Goal: Task Accomplishment & Management: Manage account settings

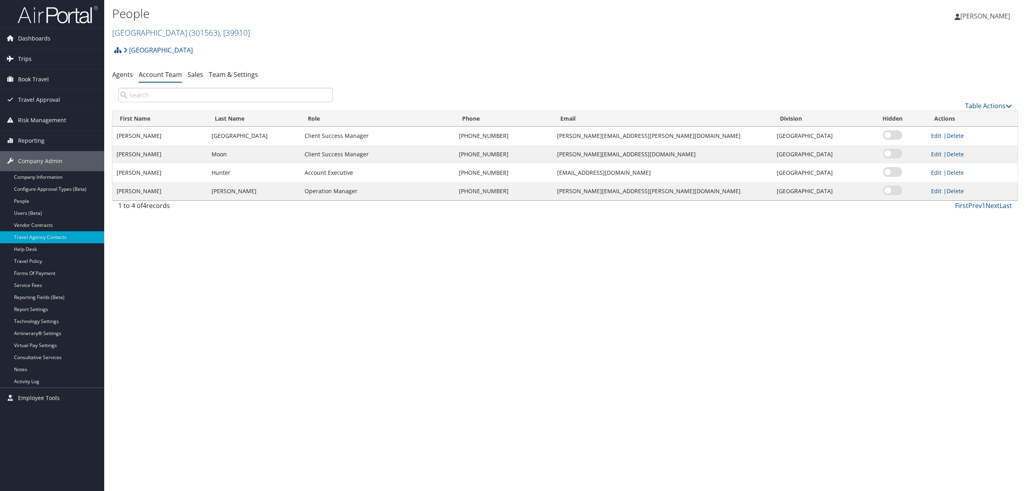
click at [27, 54] on span "Trips" at bounding box center [25, 59] width 14 height 20
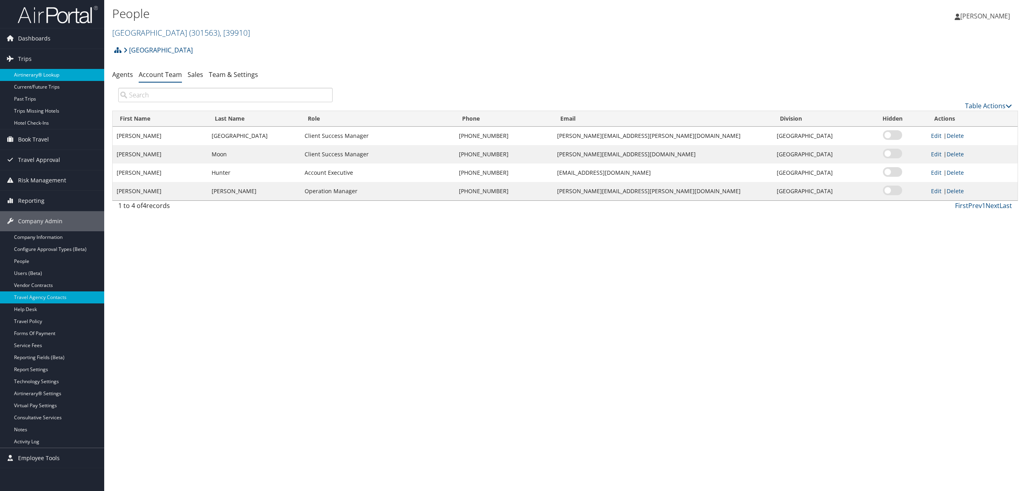
click at [30, 70] on link "Airtinerary® Lookup" at bounding box center [52, 75] width 104 height 12
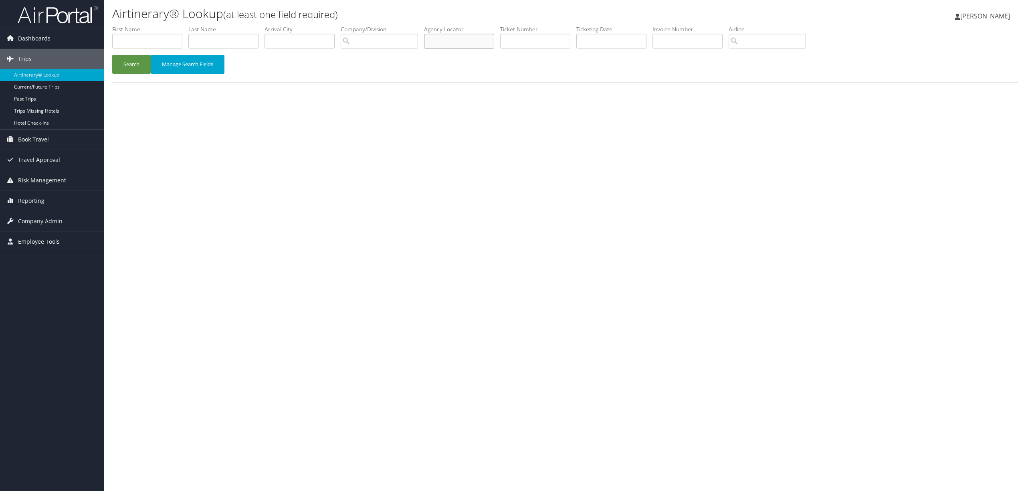
click at [452, 38] on input "text" at bounding box center [459, 41] width 70 height 15
paste input "D4YSHJ"
type input "D4YSHJ"
click at [129, 62] on button "Search" at bounding box center [131, 64] width 38 height 19
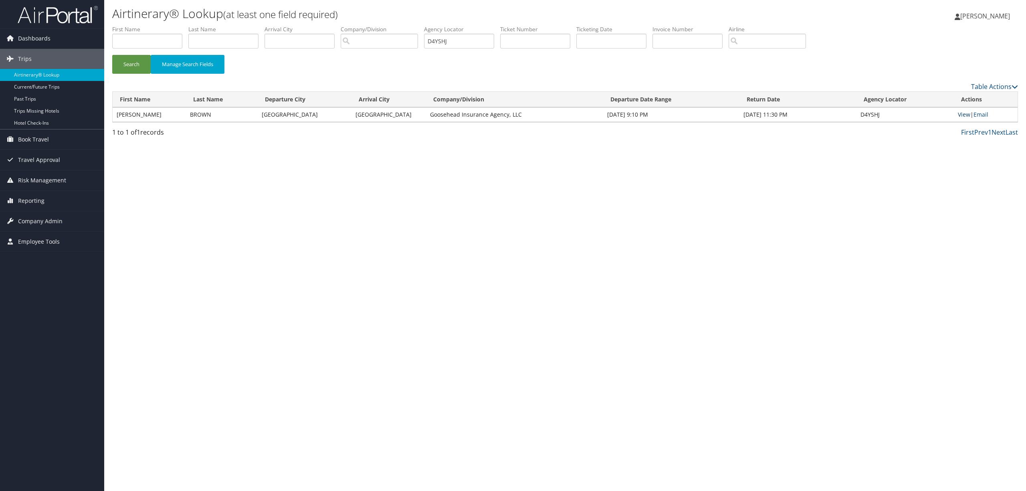
click at [959, 113] on link "View" at bounding box center [964, 115] width 12 height 8
drag, startPoint x: 879, startPoint y: 113, endPoint x: 861, endPoint y: 115, distance: 17.4
click at [859, 116] on td "D4YSHJ" at bounding box center [904, 114] width 97 height 14
copy td "D4YSHJ"
click at [960, 112] on link "View" at bounding box center [964, 115] width 12 height 8
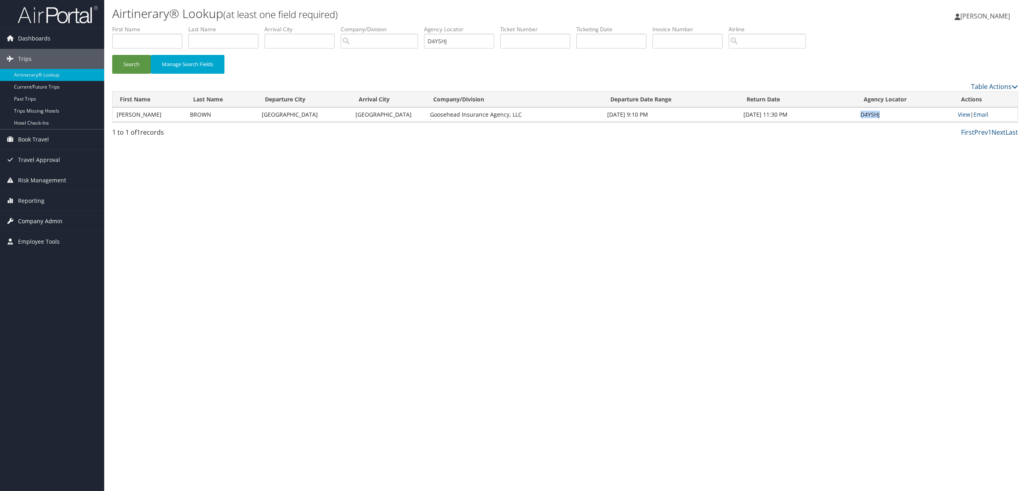
click at [42, 217] on span "Company Admin" at bounding box center [40, 221] width 44 height 20
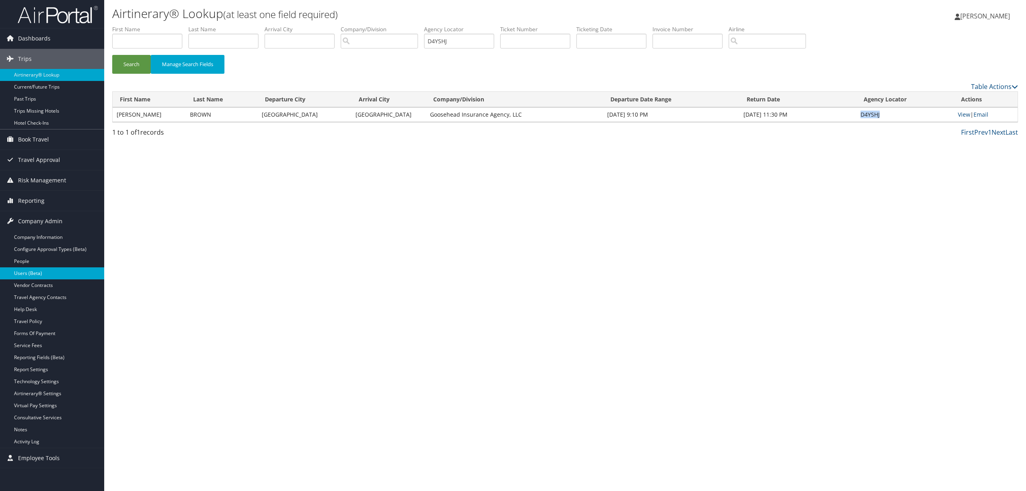
click at [48, 275] on link "Users (Beta)" at bounding box center [52, 273] width 104 height 12
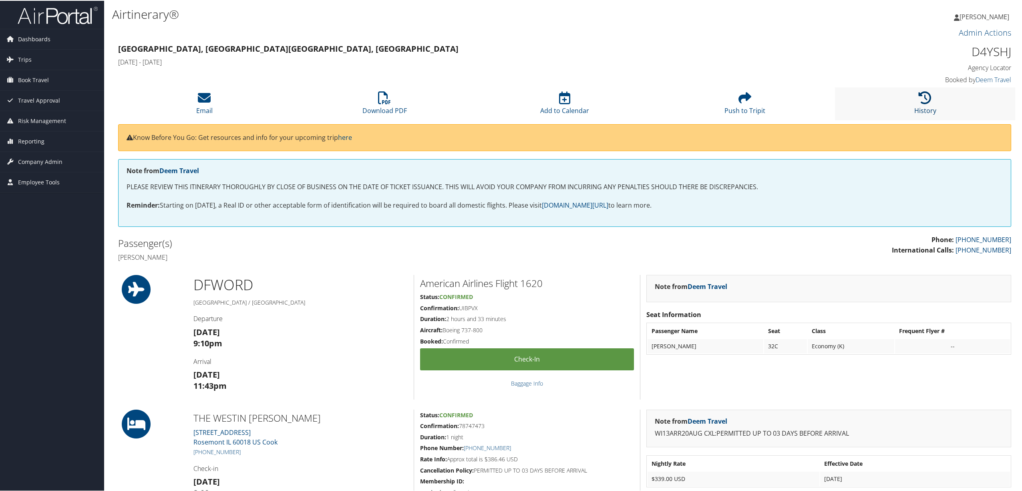
click at [925, 98] on icon at bounding box center [925, 97] width 13 height 13
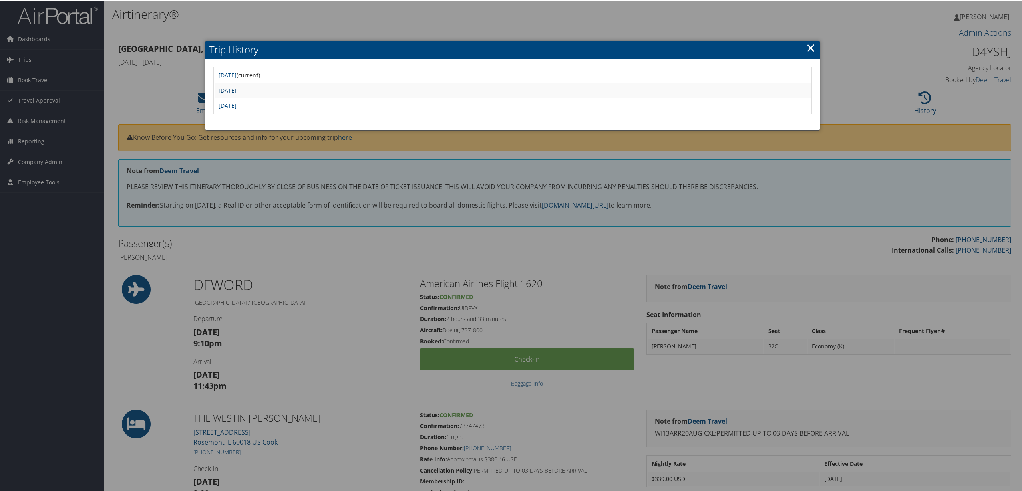
click at [237, 87] on link "Tue Aug 19 20:50:30 MDT 2025" at bounding box center [228, 90] width 18 height 8
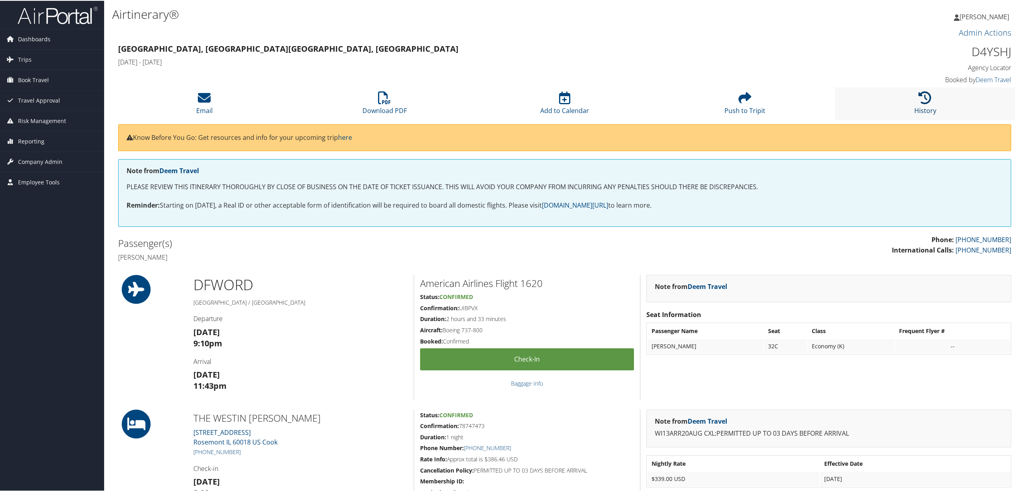
click at [919, 102] on icon at bounding box center [925, 97] width 13 height 13
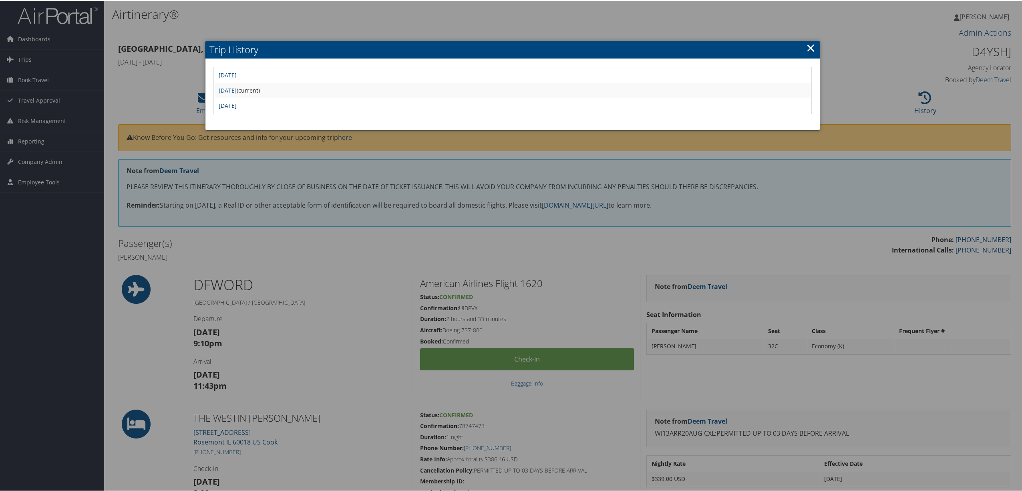
click at [237, 103] on link "[DATE]" at bounding box center [228, 105] width 18 height 8
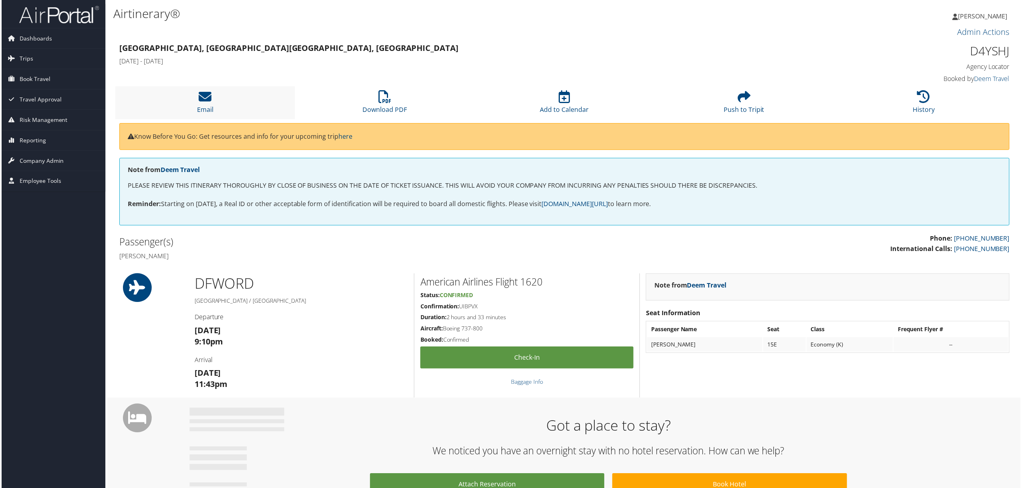
click at [212, 101] on li "Email" at bounding box center [204, 103] width 180 height 32
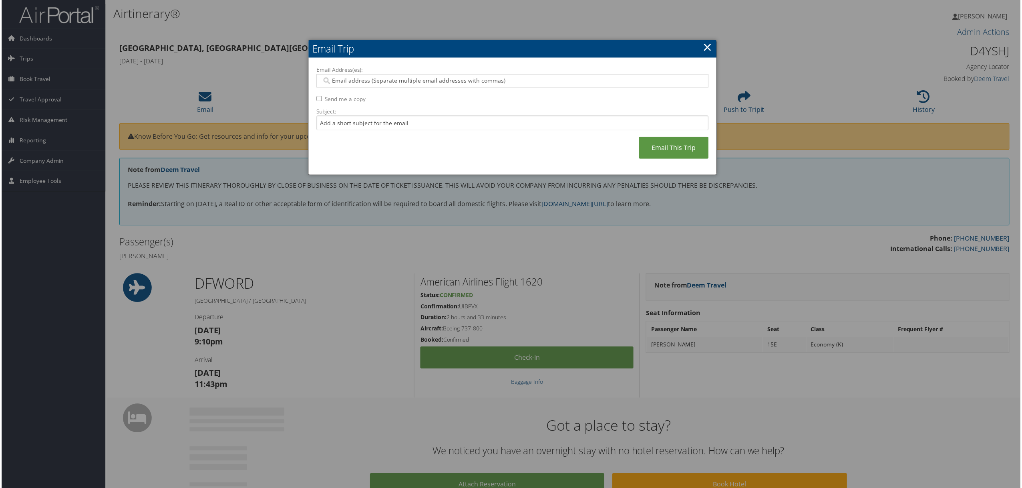
click at [363, 81] on input "Email Address(es):" at bounding box center [512, 81] width 382 height 8
click at [382, 77] on input "Email Address(es):" at bounding box center [512, 81] width 382 height 8
type input "jacob"
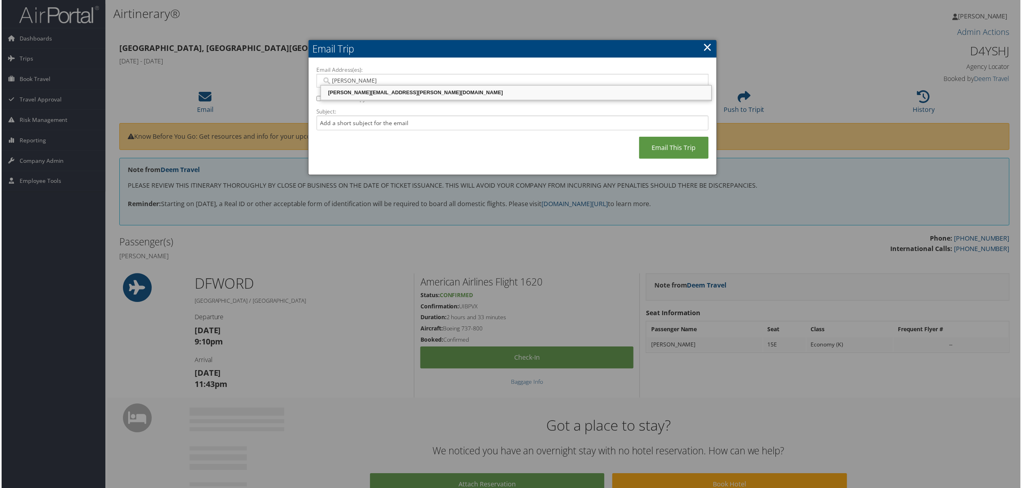
click at [383, 92] on div "jacob.brown@goosehead.com" at bounding box center [516, 93] width 389 height 8
type input "jacob.brown@goosehead.com"
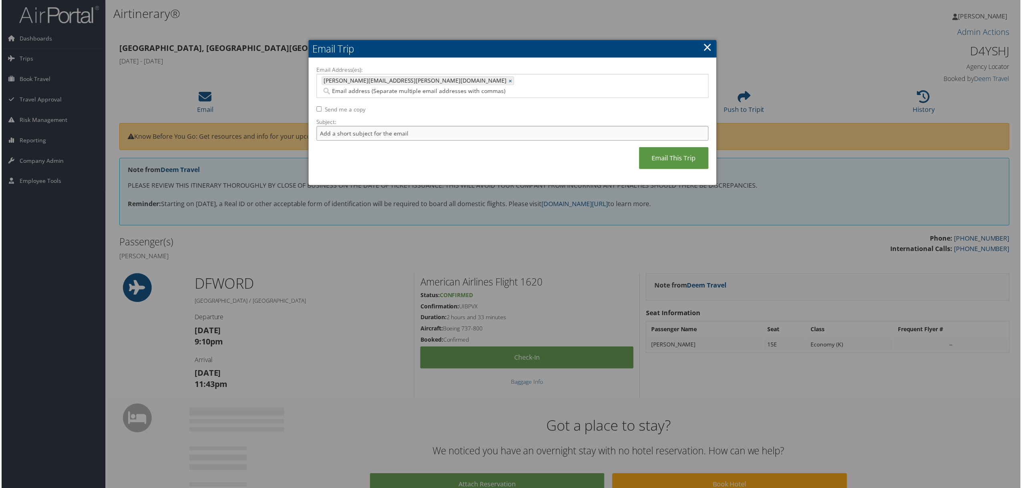
click at [357, 126] on input "Subject:" at bounding box center [512, 133] width 393 height 15
type input "Itin with airfare."
click at [675, 147] on link "Email This Trip" at bounding box center [675, 158] width 70 height 22
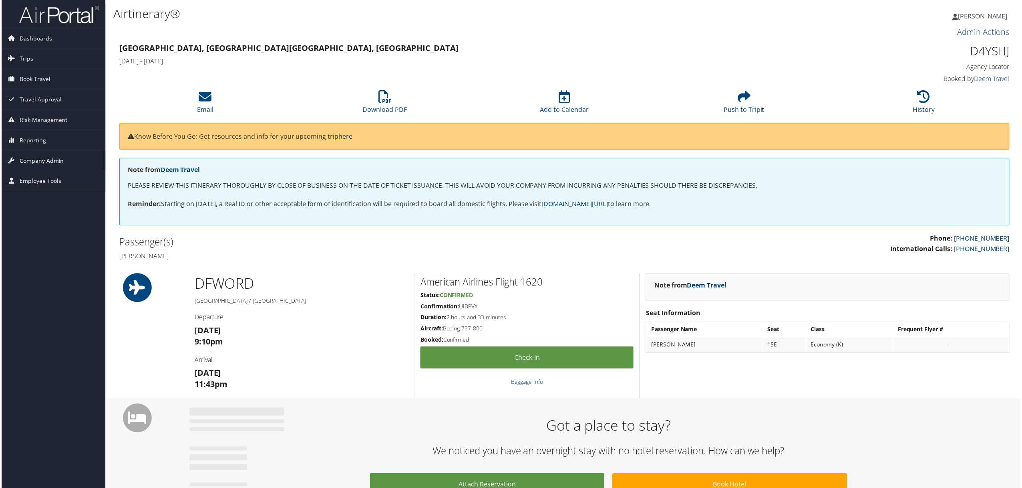
click at [58, 158] on span "Company Admin" at bounding box center [40, 161] width 44 height 20
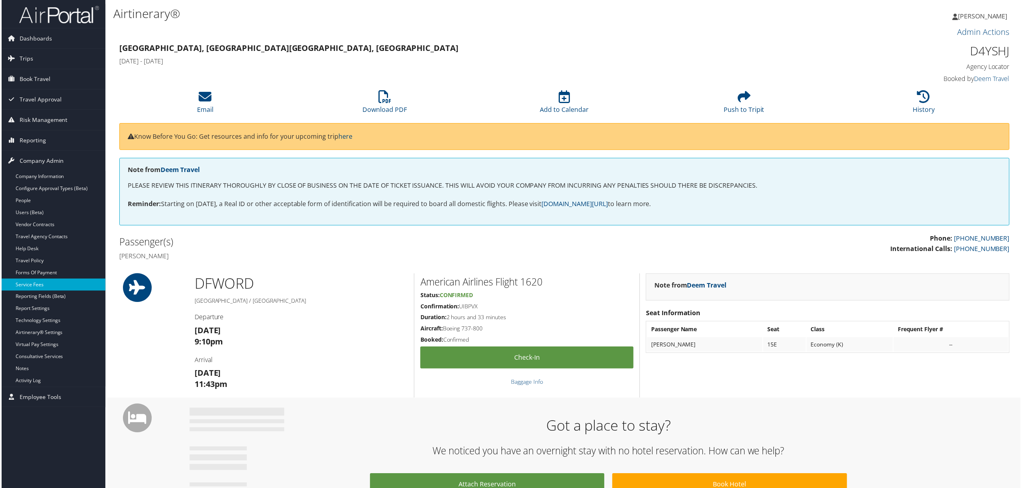
click at [45, 283] on link "Service Fees" at bounding box center [52, 285] width 104 height 12
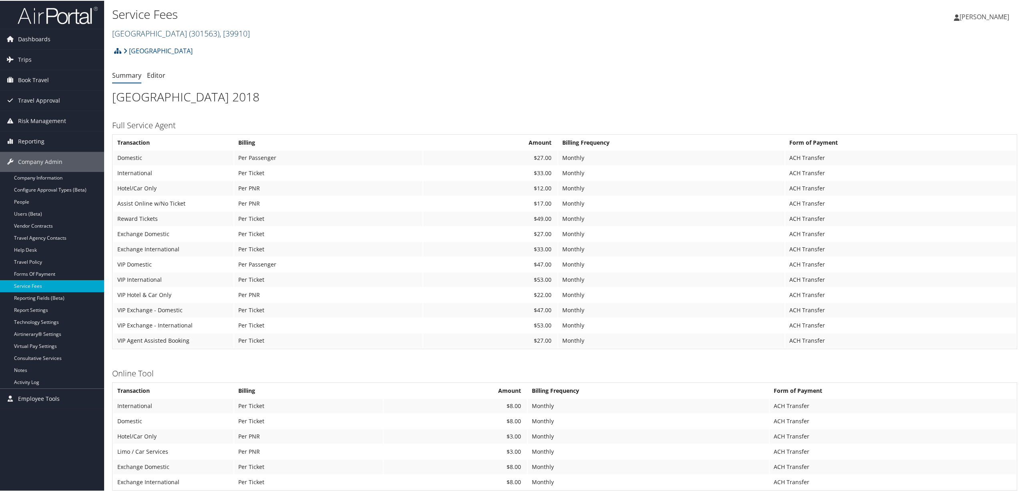
click at [189, 30] on span "( 301563 )" at bounding box center [204, 32] width 30 height 11
click at [164, 42] on input "search" at bounding box center [165, 47] width 105 height 15
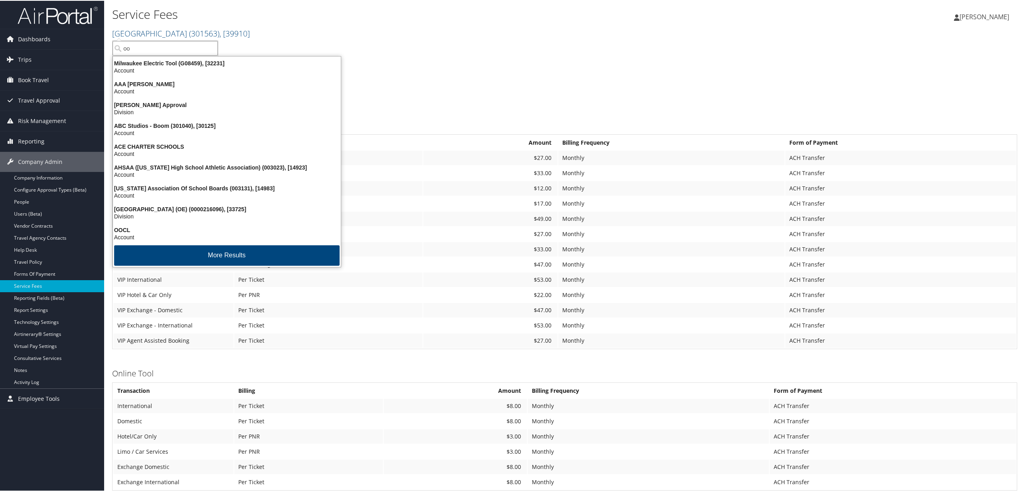
type input "o"
type input "goosehead"
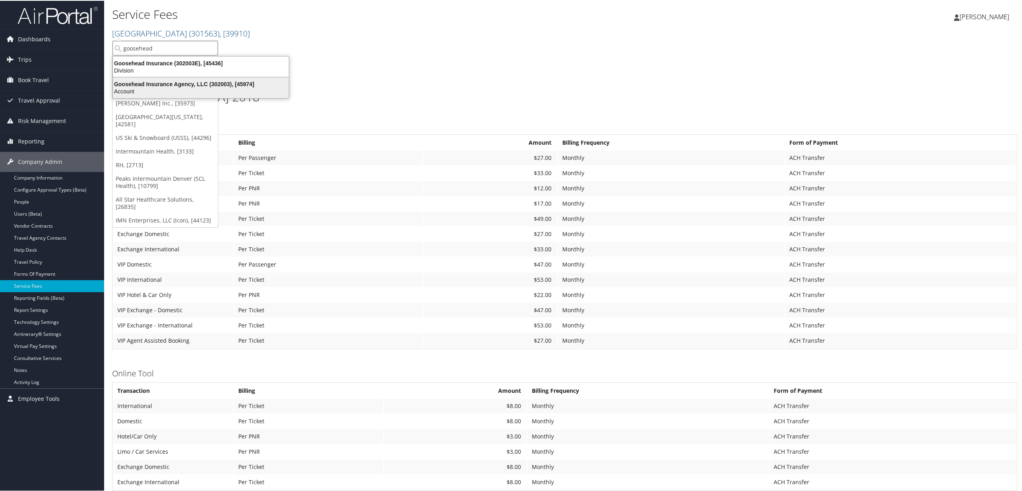
click at [163, 83] on div "Goosehead Insurance Agency, LLC (302003), [45974]" at bounding box center [200, 83] width 185 height 7
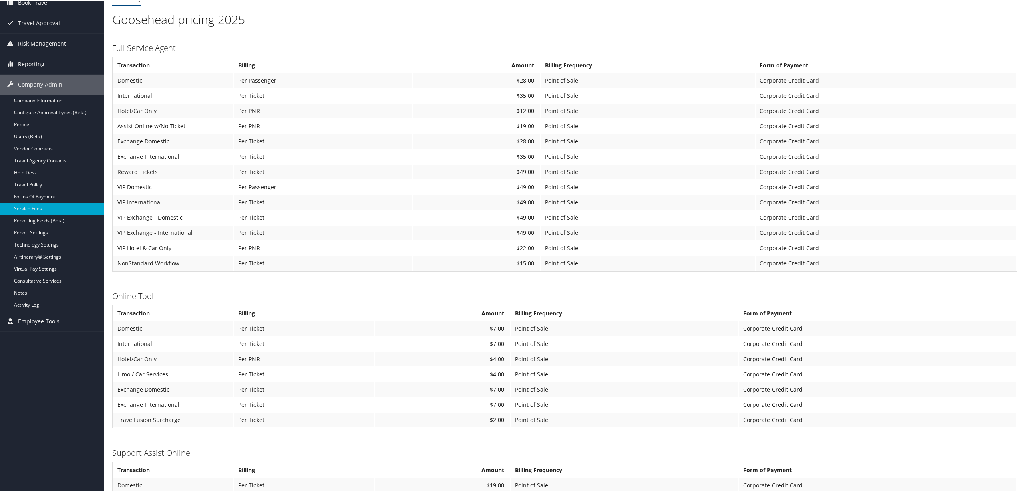
scroll to position [30, 0]
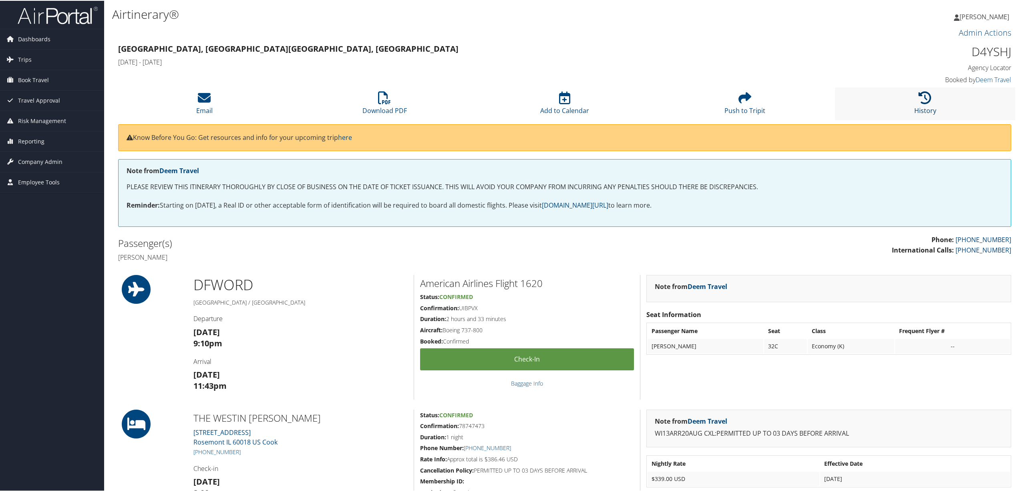
click at [924, 101] on icon at bounding box center [925, 97] width 13 height 13
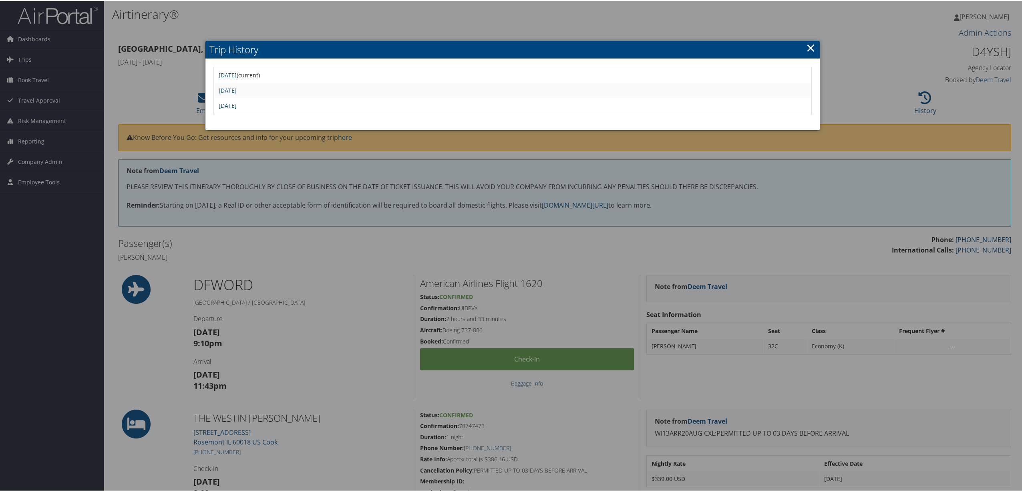
click at [808, 46] on link "×" at bounding box center [810, 47] width 9 height 16
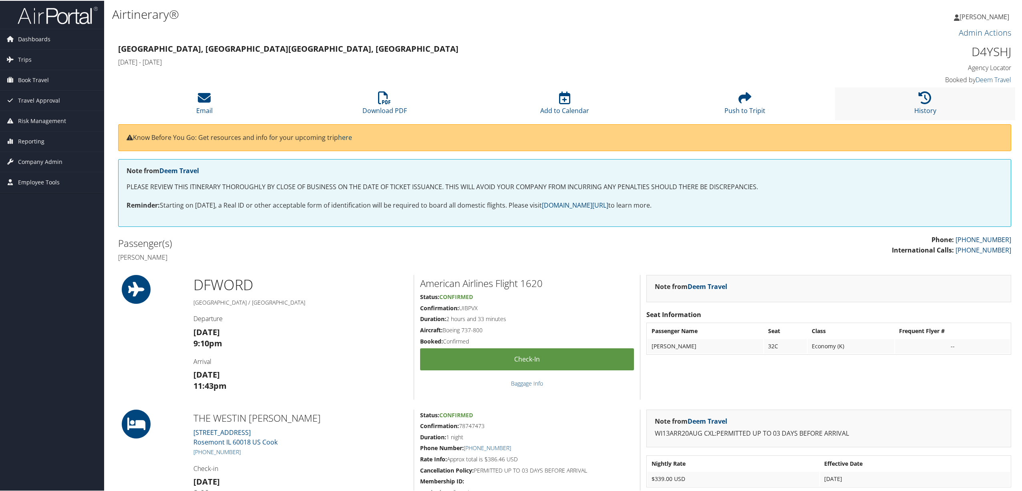
click at [922, 104] on li "History" at bounding box center [925, 103] width 180 height 32
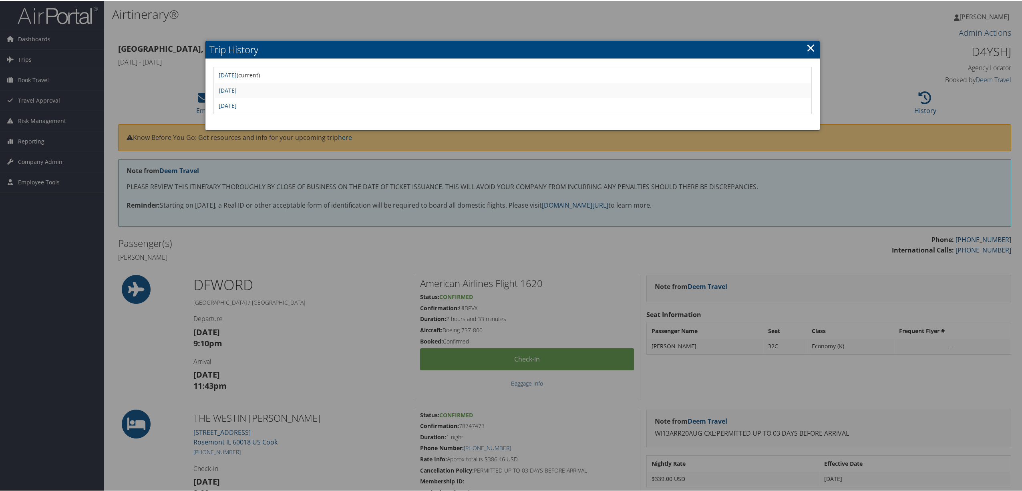
click at [237, 87] on link "Tue Aug 19 20:50:30 MDT 2025" at bounding box center [228, 90] width 18 height 8
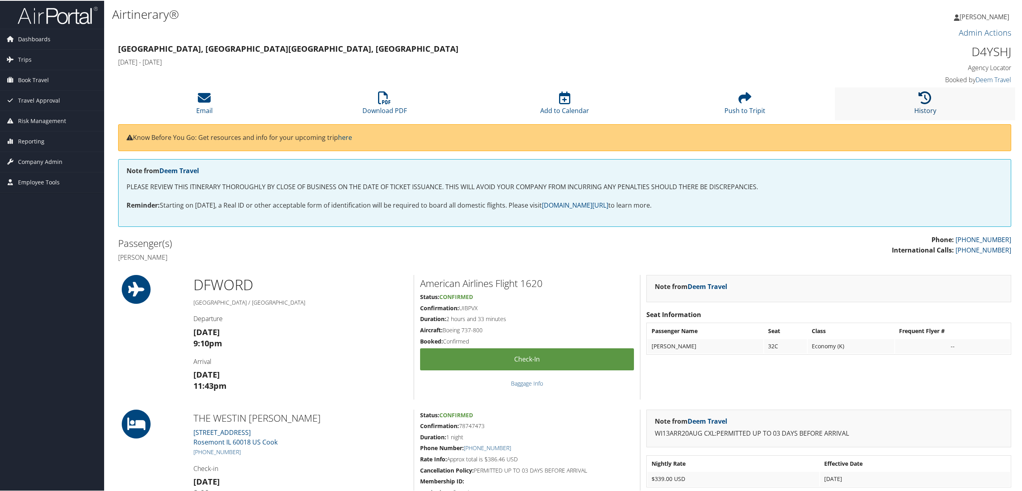
click at [919, 95] on icon at bounding box center [925, 97] width 13 height 13
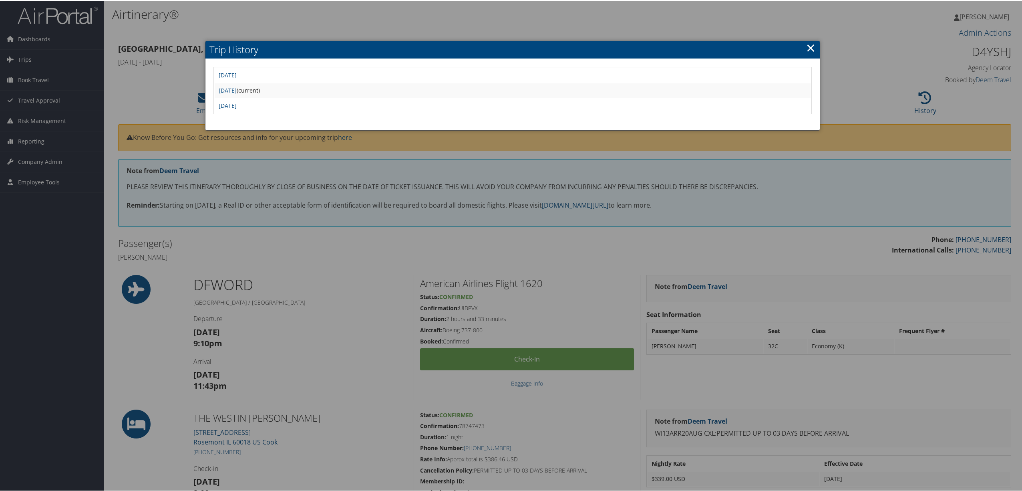
click at [302, 103] on td "[DATE]" at bounding box center [513, 105] width 596 height 14
click at [237, 104] on link "Tue Aug 19 13:40:41 MDT 2025" at bounding box center [228, 105] width 18 height 8
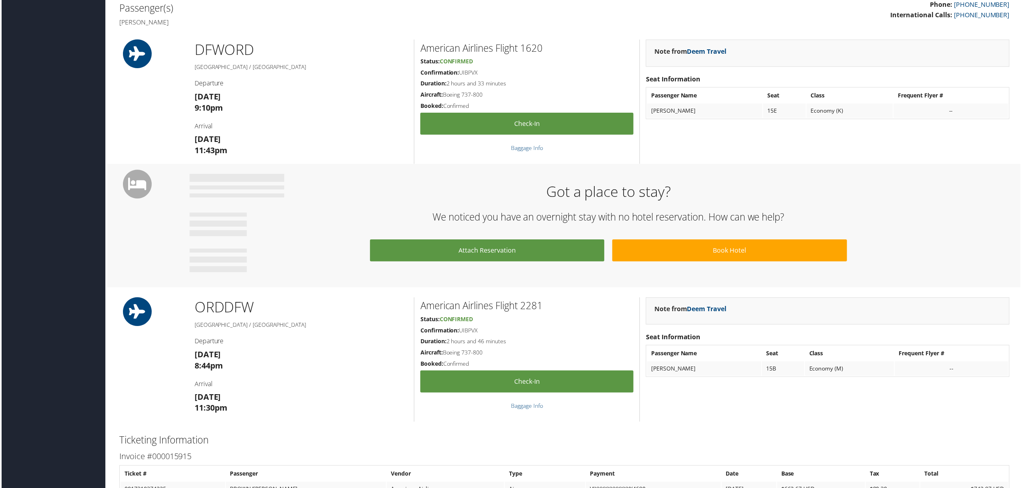
scroll to position [267, 0]
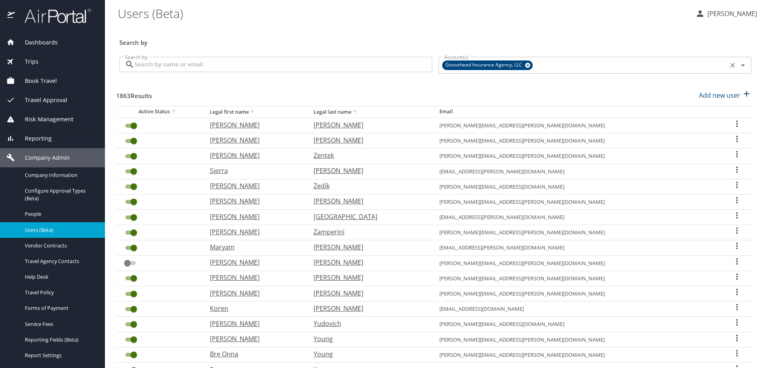
click at [525, 65] on icon at bounding box center [528, 65] width 6 height 9
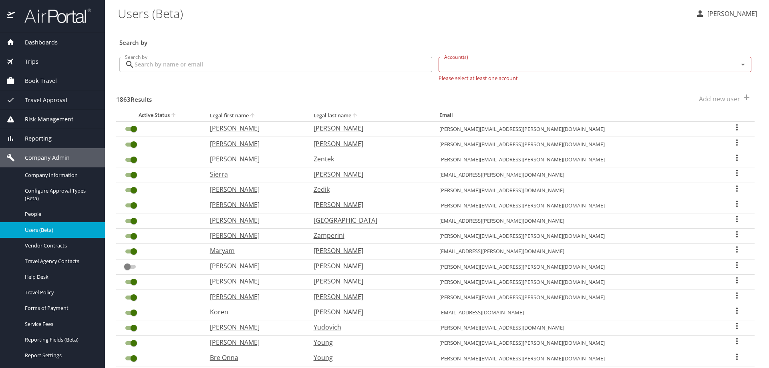
click at [507, 67] on input "Account(s)" at bounding box center [583, 64] width 284 height 10
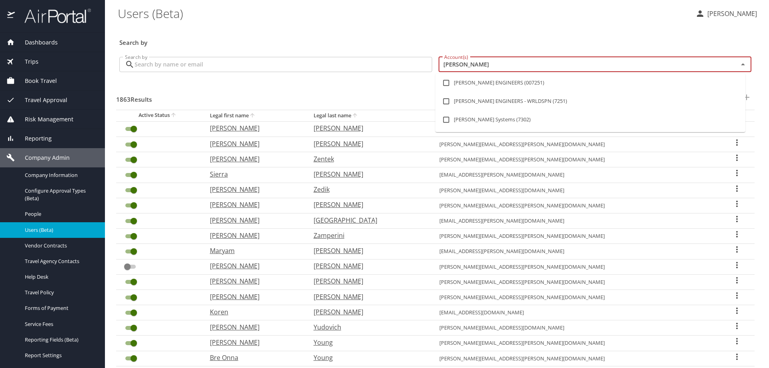
type input "carollo"
click at [445, 81] on input "checkbox" at bounding box center [446, 82] width 15 height 15
checkbox input "true"
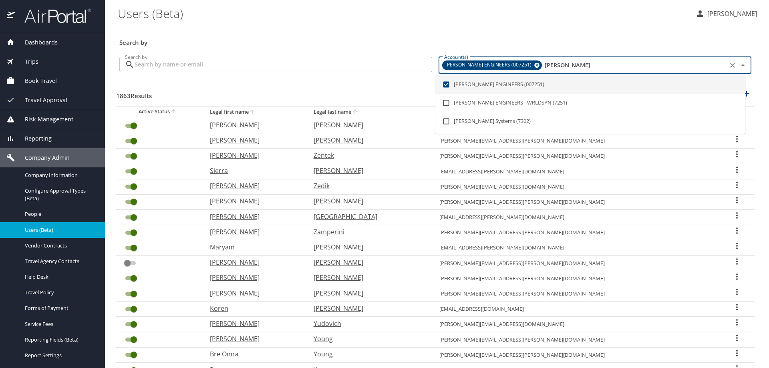
checkbox input "false"
checkbox input "true"
checkbox input "false"
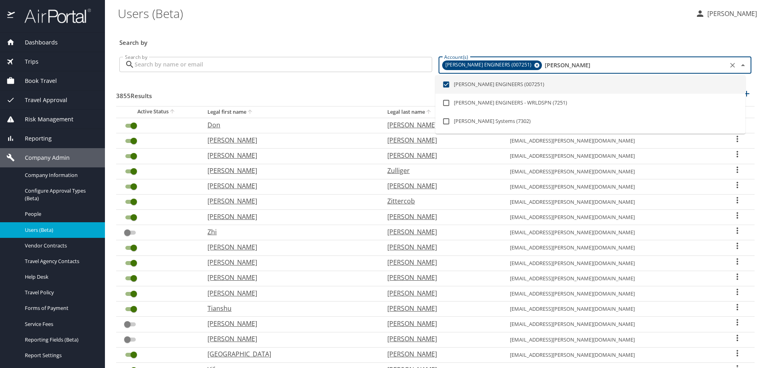
type input "carollo"
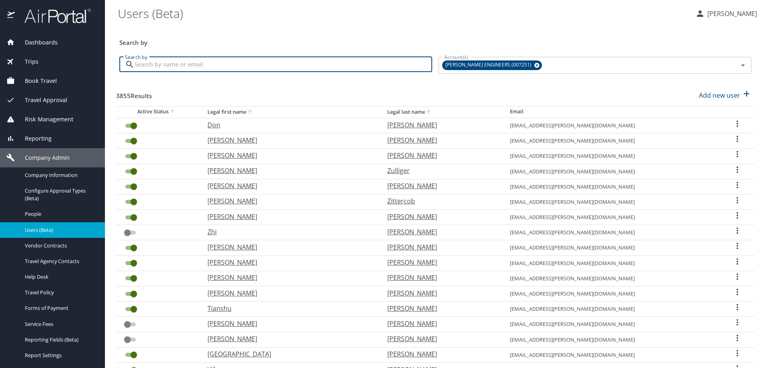
click at [153, 67] on input "Search by" at bounding box center [284, 64] width 298 height 15
type input "james"
checkbox input "false"
checkbox input "true"
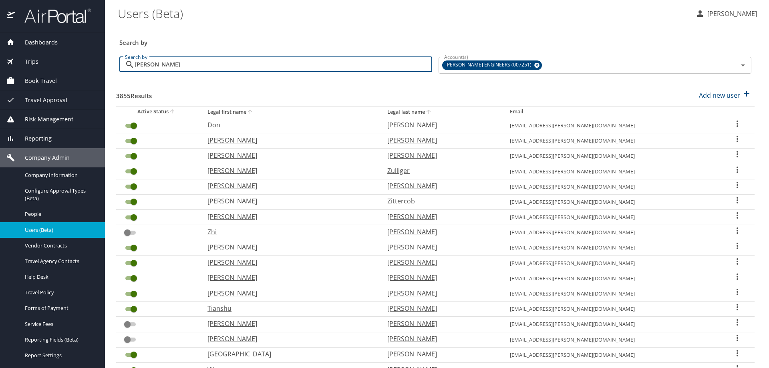
checkbox input "true"
checkbox input "false"
checkbox input "true"
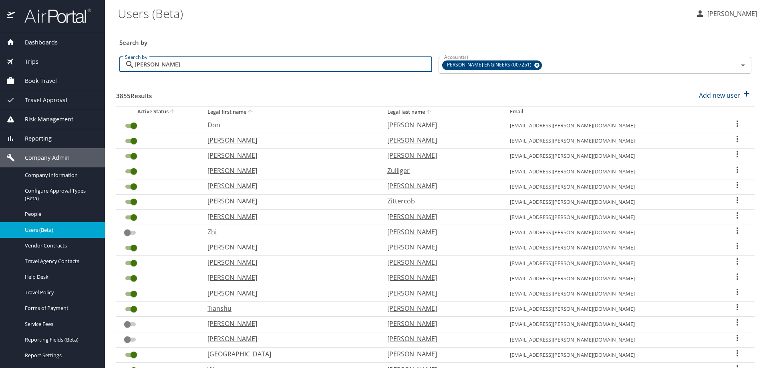
checkbox input "false"
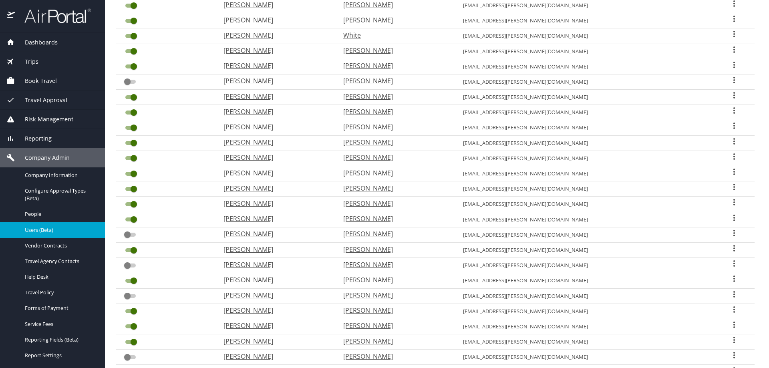
scroll to position [160, 0]
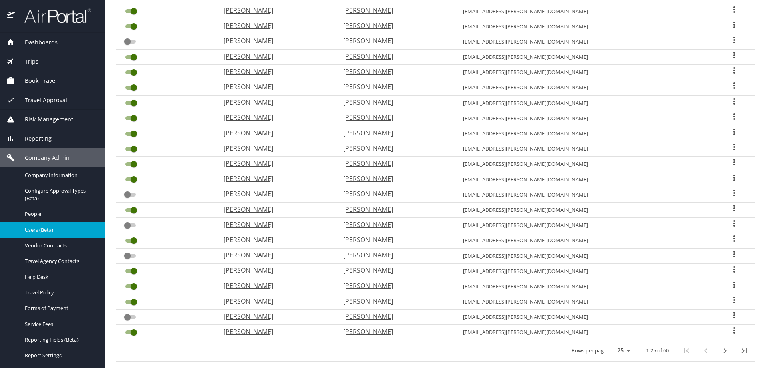
click at [730, 297] on icon "User Search Table" at bounding box center [735, 300] width 10 height 10
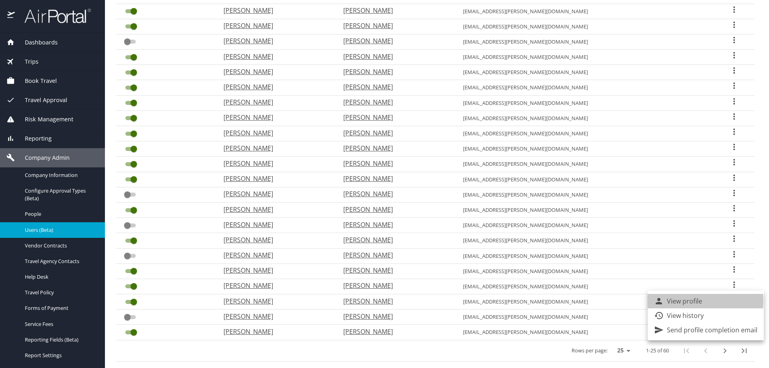
click at [686, 301] on p "View profile" at bounding box center [684, 301] width 35 height 10
select select "US"
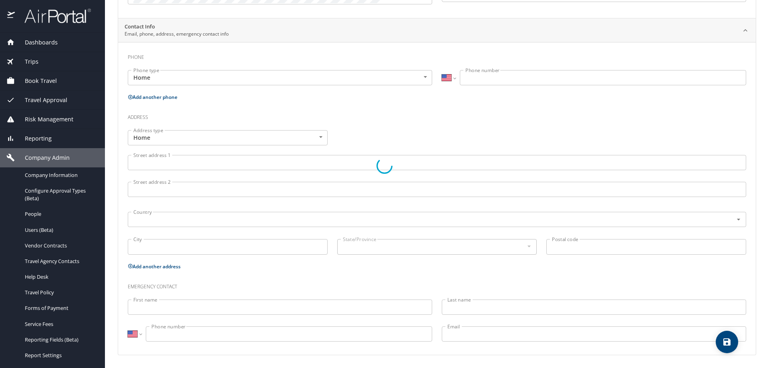
type input "[PERSON_NAME]"
type input "[DEMOGRAPHIC_DATA]"
select select "US"
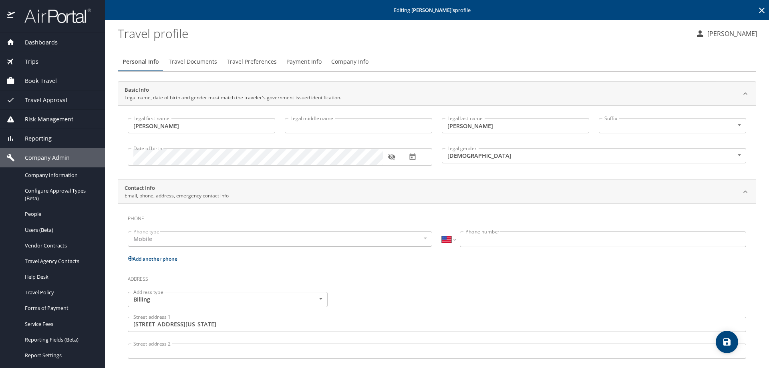
click at [295, 64] on span "Payment Info" at bounding box center [303, 62] width 35 height 10
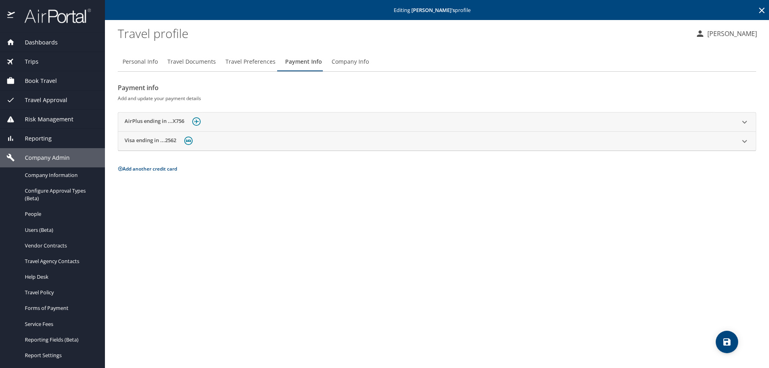
click at [745, 120] on icon at bounding box center [745, 122] width 10 height 10
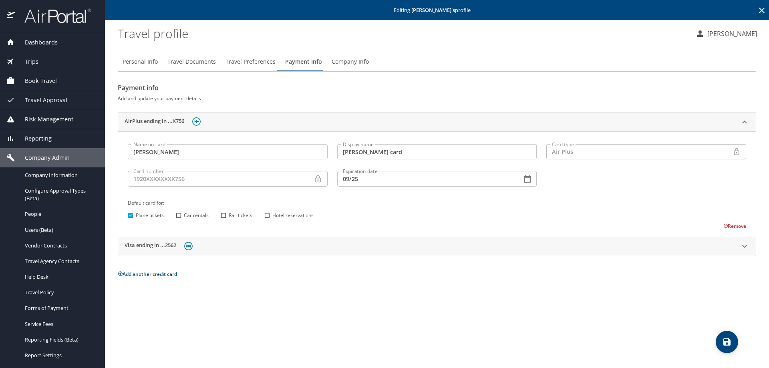
click at [528, 178] on icon "button" at bounding box center [528, 179] width 8 height 8
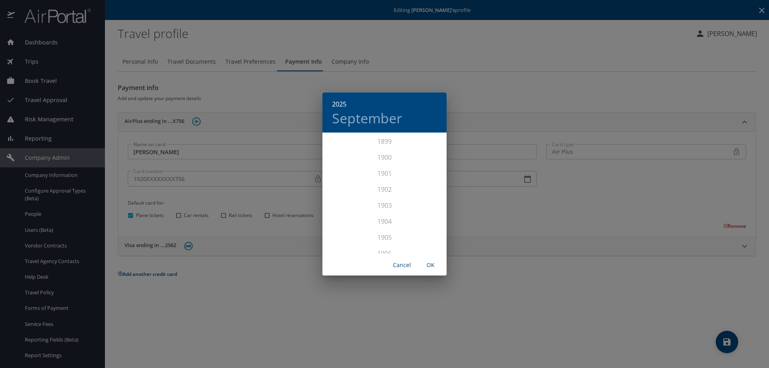
scroll to position [1971, 0]
click at [390, 119] on h4 "September" at bounding box center [367, 118] width 70 height 17
click at [426, 176] on div "Jan Feb Mar Apr May Jun Jul Aug Sep Oct Nov Dec" at bounding box center [385, 193] width 124 height 120
click at [426, 179] on div "Jan Feb Mar Apr May Jun Jul Aug Sep Oct Nov Dec" at bounding box center [385, 193] width 124 height 120
click at [506, 212] on div "2025 September Jan Feb Mar Apr May Jun Jul Aug Sep Oct Nov Dec Cancel OK" at bounding box center [384, 184] width 769 height 368
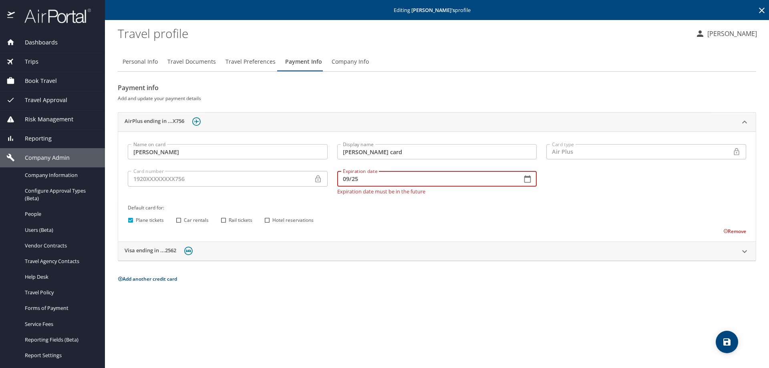
click at [350, 179] on input "09/25" at bounding box center [426, 178] width 179 height 15
click at [366, 182] on input "06/25" at bounding box center [426, 178] width 179 height 15
type input "06/30"
click at [729, 341] on icon "save" at bounding box center [727, 342] width 7 height 7
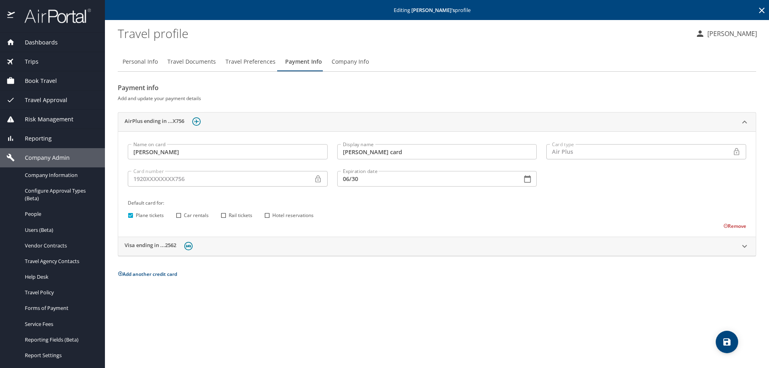
click at [727, 341] on icon "save" at bounding box center [727, 342] width 10 height 10
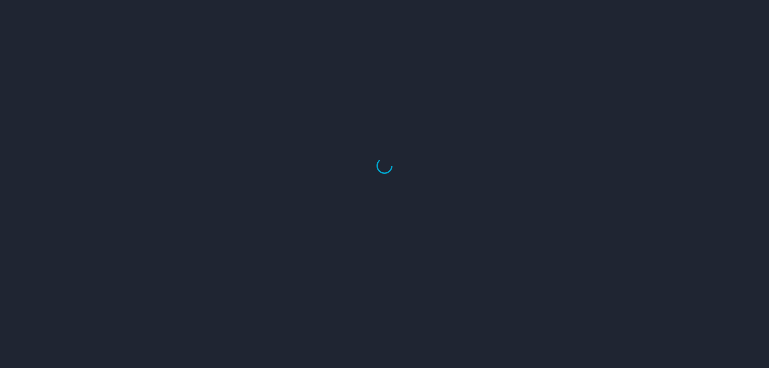
select select "US"
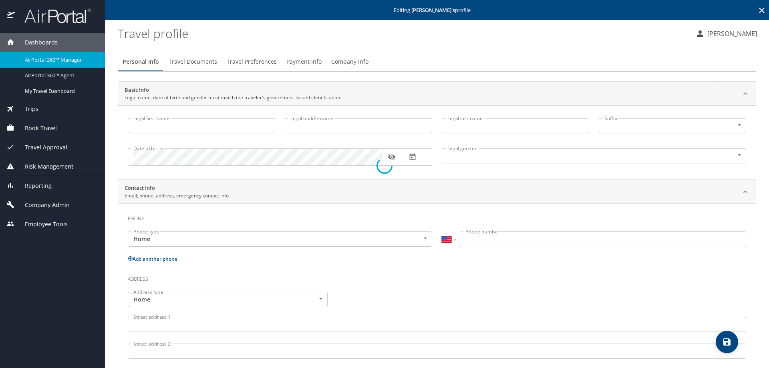
type input "[PERSON_NAME]"
type input "[DEMOGRAPHIC_DATA]"
select select "US"
click at [291, 61] on span "Payment Info" at bounding box center [303, 62] width 35 height 10
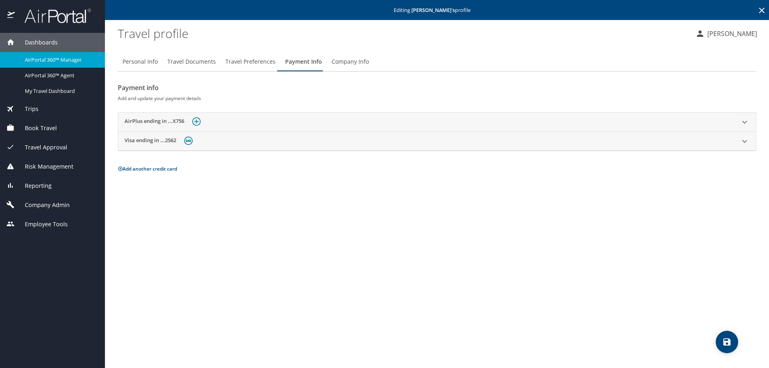
click at [744, 118] on icon at bounding box center [745, 122] width 10 height 10
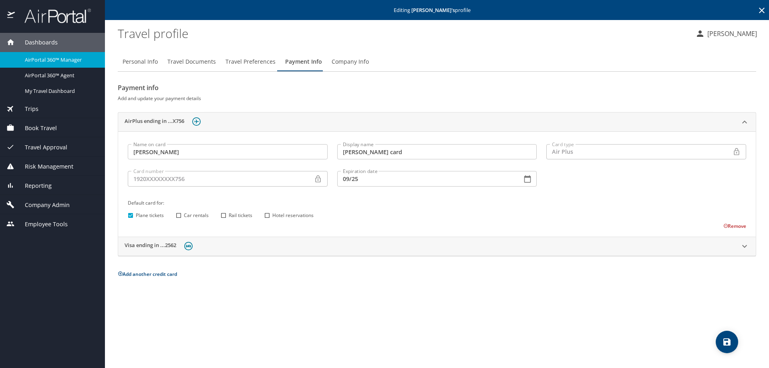
click at [527, 181] on icon "button" at bounding box center [528, 179] width 8 height 8
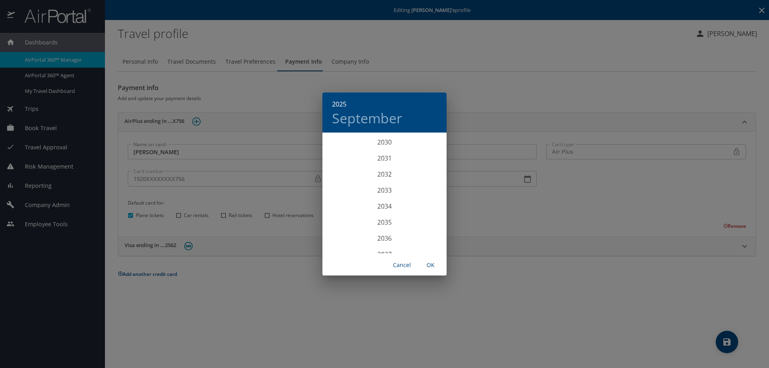
scroll to position [2092, 0]
click at [385, 154] on div "2030" at bounding box center [385, 156] width 124 height 16
click at [427, 178] on div "Jun" at bounding box center [425, 178] width 41 height 30
click at [430, 263] on span "OK" at bounding box center [430, 265] width 19 height 10
type input "06/30"
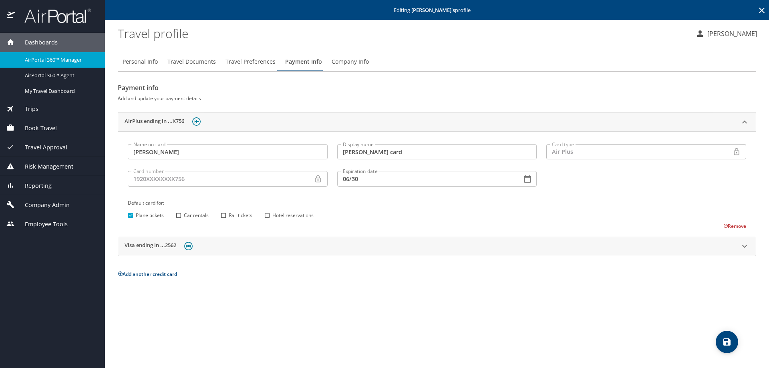
click at [732, 339] on span "save" at bounding box center [727, 342] width 22 height 10
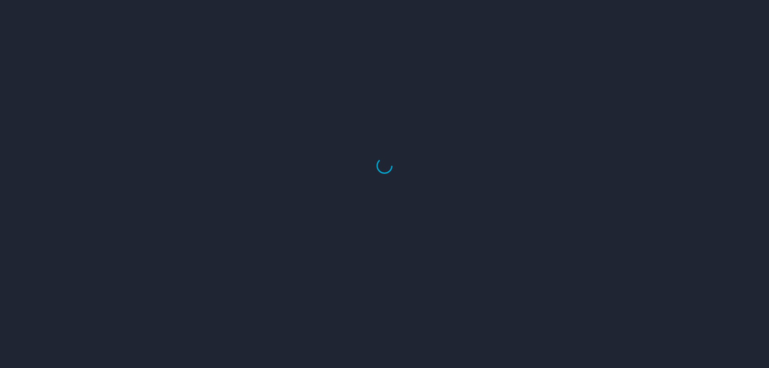
select select "US"
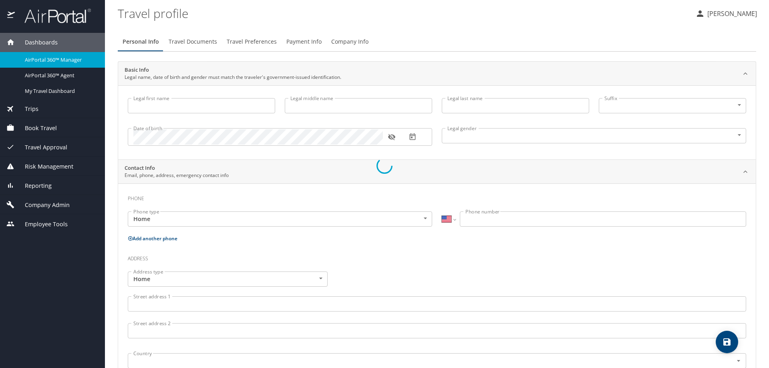
type input "[PERSON_NAME]"
type input "[DEMOGRAPHIC_DATA]"
select select "US"
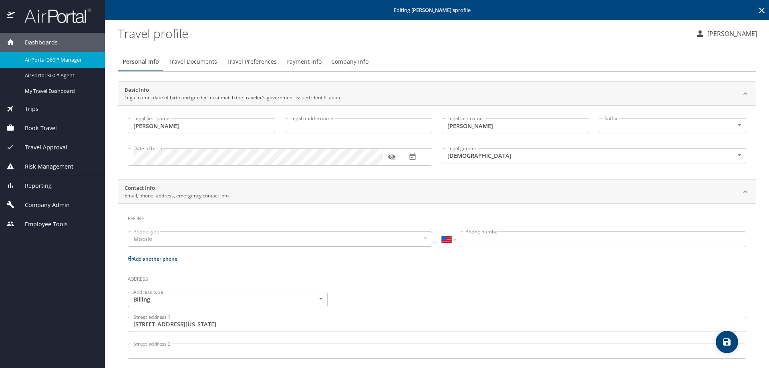
click at [304, 61] on span "Payment Info" at bounding box center [303, 62] width 35 height 10
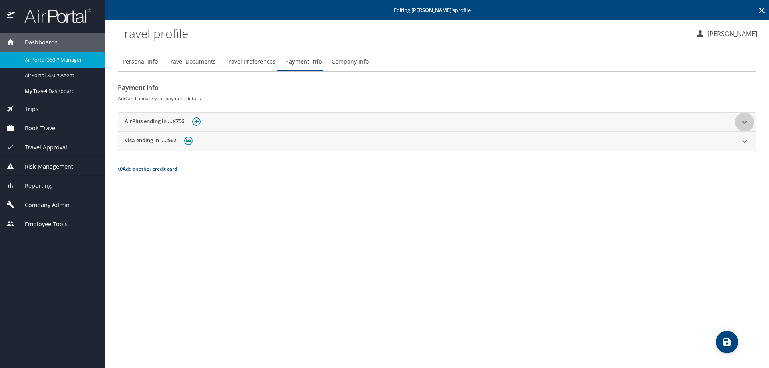
click at [742, 120] on icon at bounding box center [745, 122] width 10 height 10
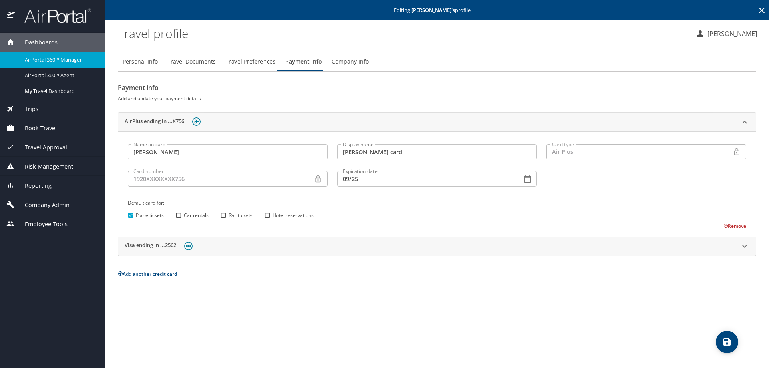
click at [528, 179] on icon "button" at bounding box center [528, 179] width 8 height 8
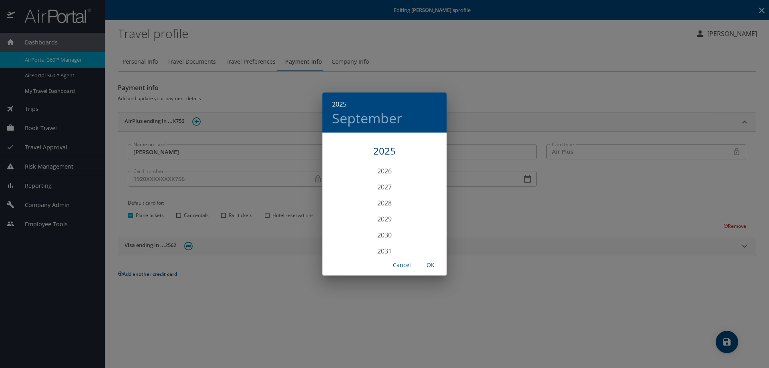
scroll to position [2019, 0]
click at [379, 230] on div "2030" at bounding box center [385, 230] width 124 height 16
click at [426, 175] on div "Jun" at bounding box center [425, 178] width 41 height 30
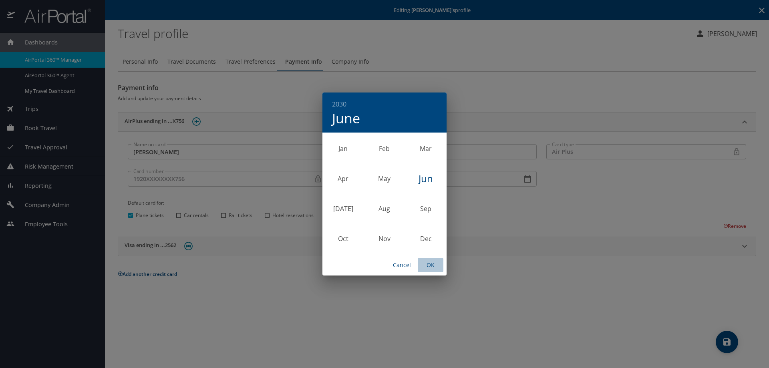
click at [431, 264] on span "OK" at bounding box center [430, 265] width 19 height 10
type input "06/30"
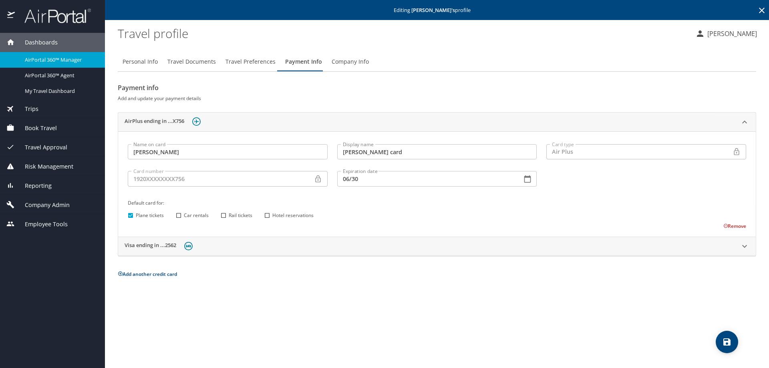
click at [725, 340] on icon "save" at bounding box center [727, 342] width 10 height 10
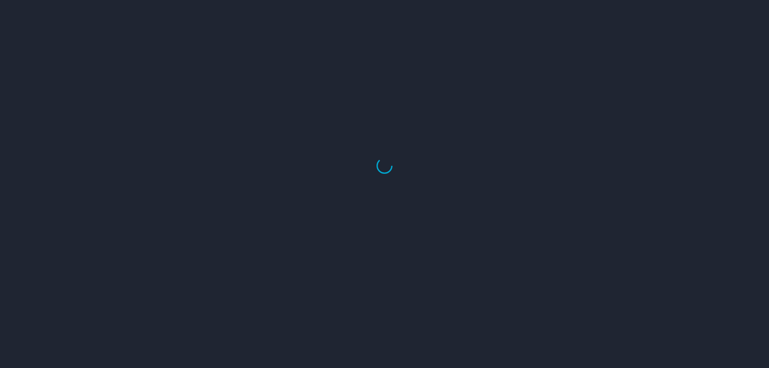
select select "US"
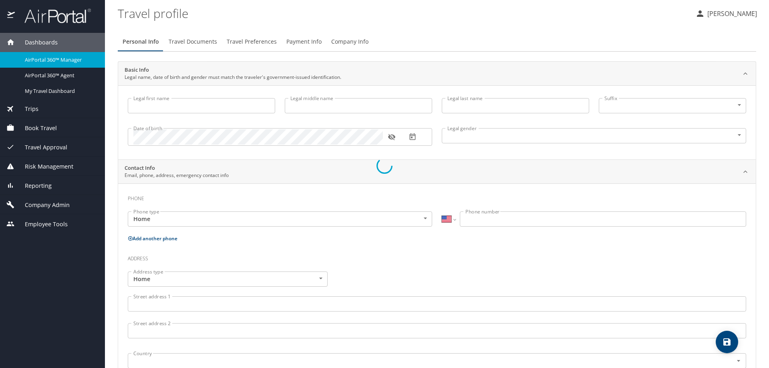
type input "[PERSON_NAME]"
type input "[DEMOGRAPHIC_DATA]"
select select "US"
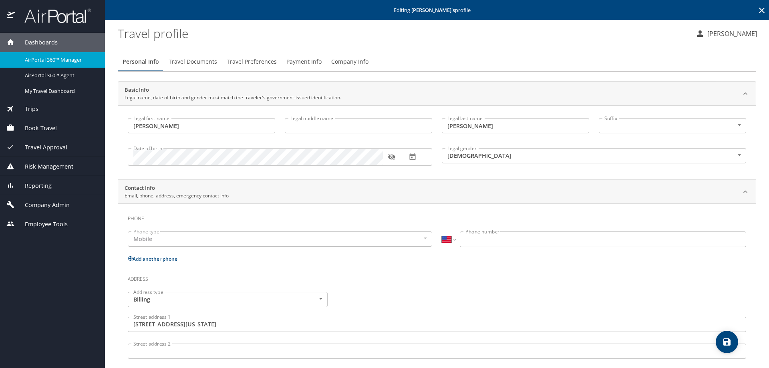
click at [308, 58] on span "Payment Info" at bounding box center [303, 62] width 35 height 10
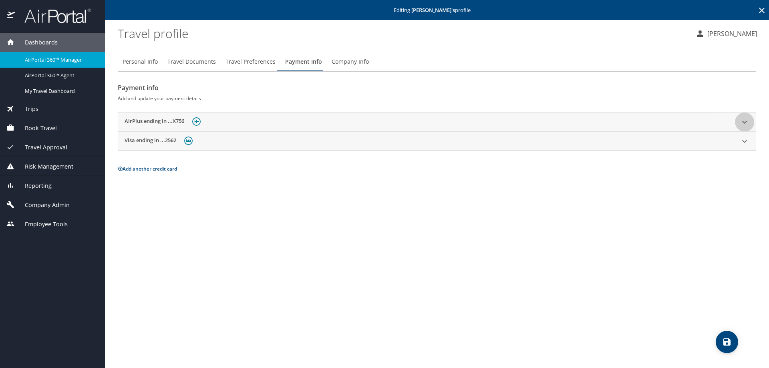
click at [744, 121] on icon at bounding box center [745, 122] width 10 height 10
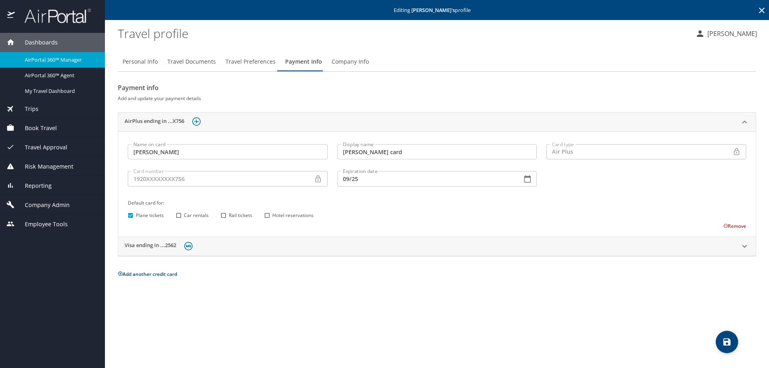
click at [137, 271] on button "Add another credit card" at bounding box center [147, 274] width 59 height 7
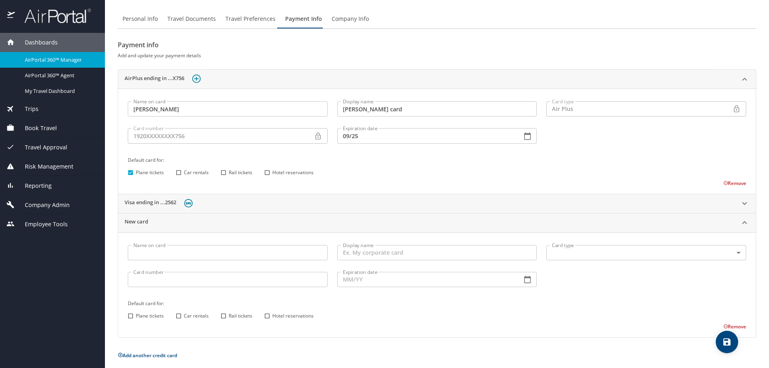
scroll to position [48, 0]
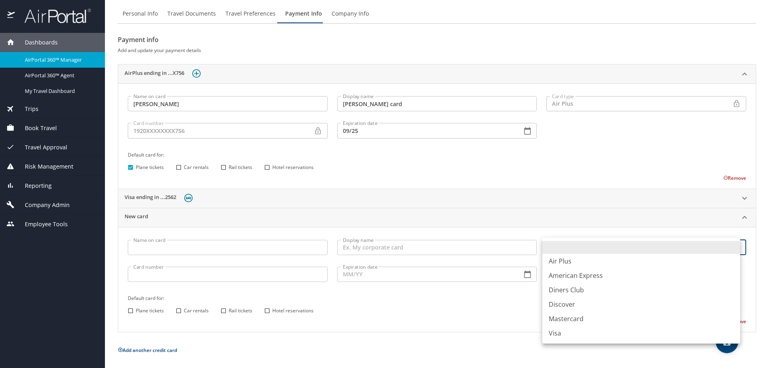
click at [733, 246] on body "Dashboards AirPortal 360™ Manager AirPortal 360™ Agent My Travel Dashboard Trip…" at bounding box center [384, 184] width 769 height 368
click at [411, 329] on div at bounding box center [384, 184] width 769 height 368
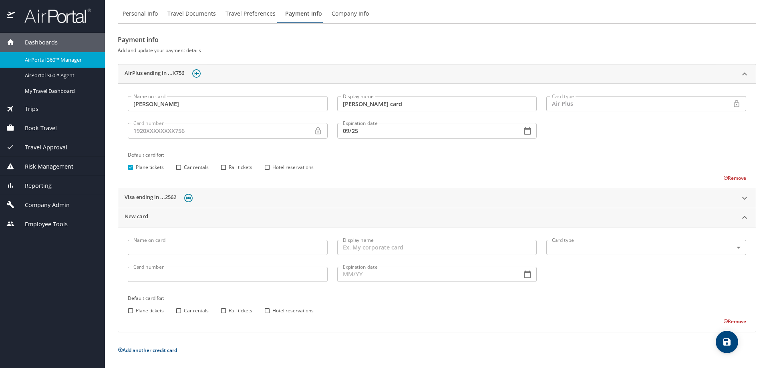
click at [727, 321] on button "Remove" at bounding box center [735, 321] width 23 height 7
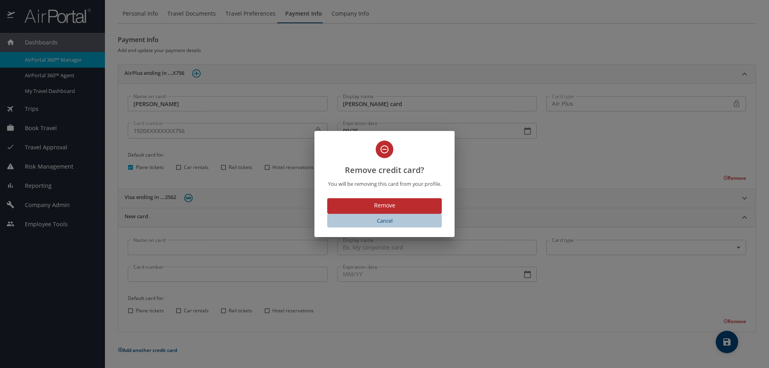
click at [387, 219] on span "Cancel" at bounding box center [385, 220] width 108 height 9
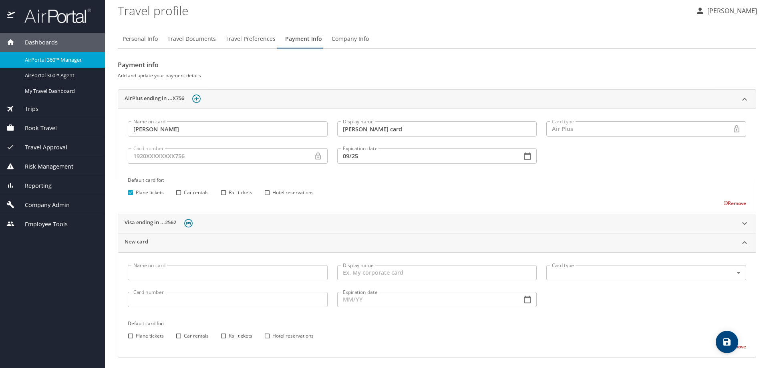
scroll to position [0, 0]
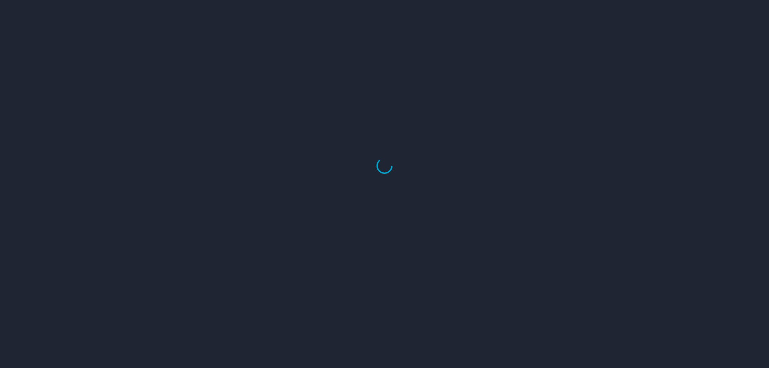
select select "US"
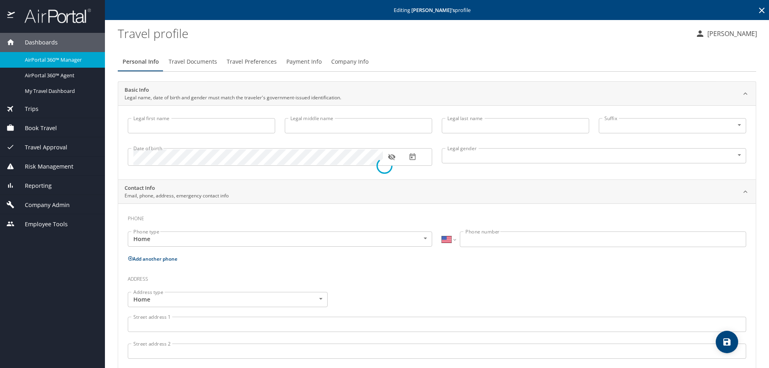
type input "[PERSON_NAME]"
type input "[DEMOGRAPHIC_DATA]"
select select "US"
click at [296, 61] on span "Payment Info" at bounding box center [303, 62] width 35 height 10
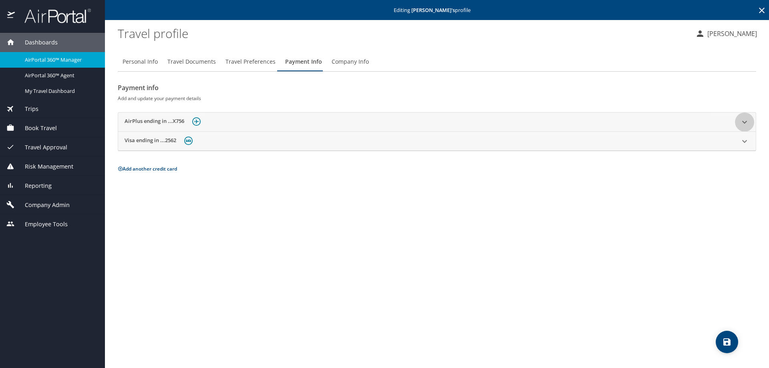
click at [746, 121] on icon at bounding box center [744, 122] width 5 height 3
